Goal: Register for event/course

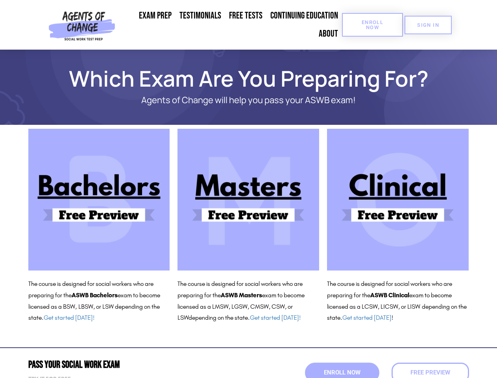
click at [372, 25] on span "Enroll Now" at bounding box center [373, 25] width 36 height 10
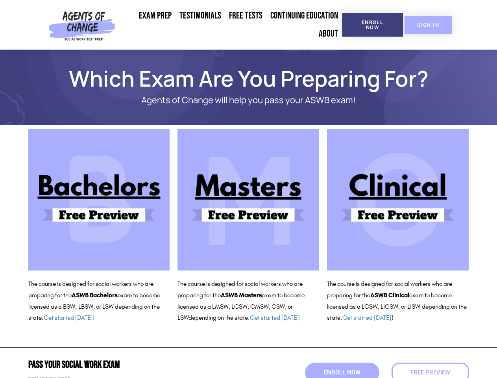
click at [428, 25] on span "SIGN IN" at bounding box center [428, 24] width 22 height 5
click at [342, 372] on span "Enroll Now" at bounding box center [342, 373] width 37 height 6
click at [342, 372] on span "Enroll Now" at bounding box center [342, 372] width 40 height 7
click at [430, 372] on span "Free Preview" at bounding box center [430, 372] width 44 height 7
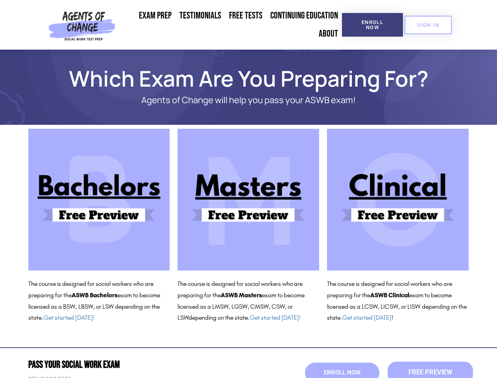
click at [430, 372] on span "Free Preview" at bounding box center [430, 372] width 44 height 7
